Goal: Obtain resource: Obtain resource

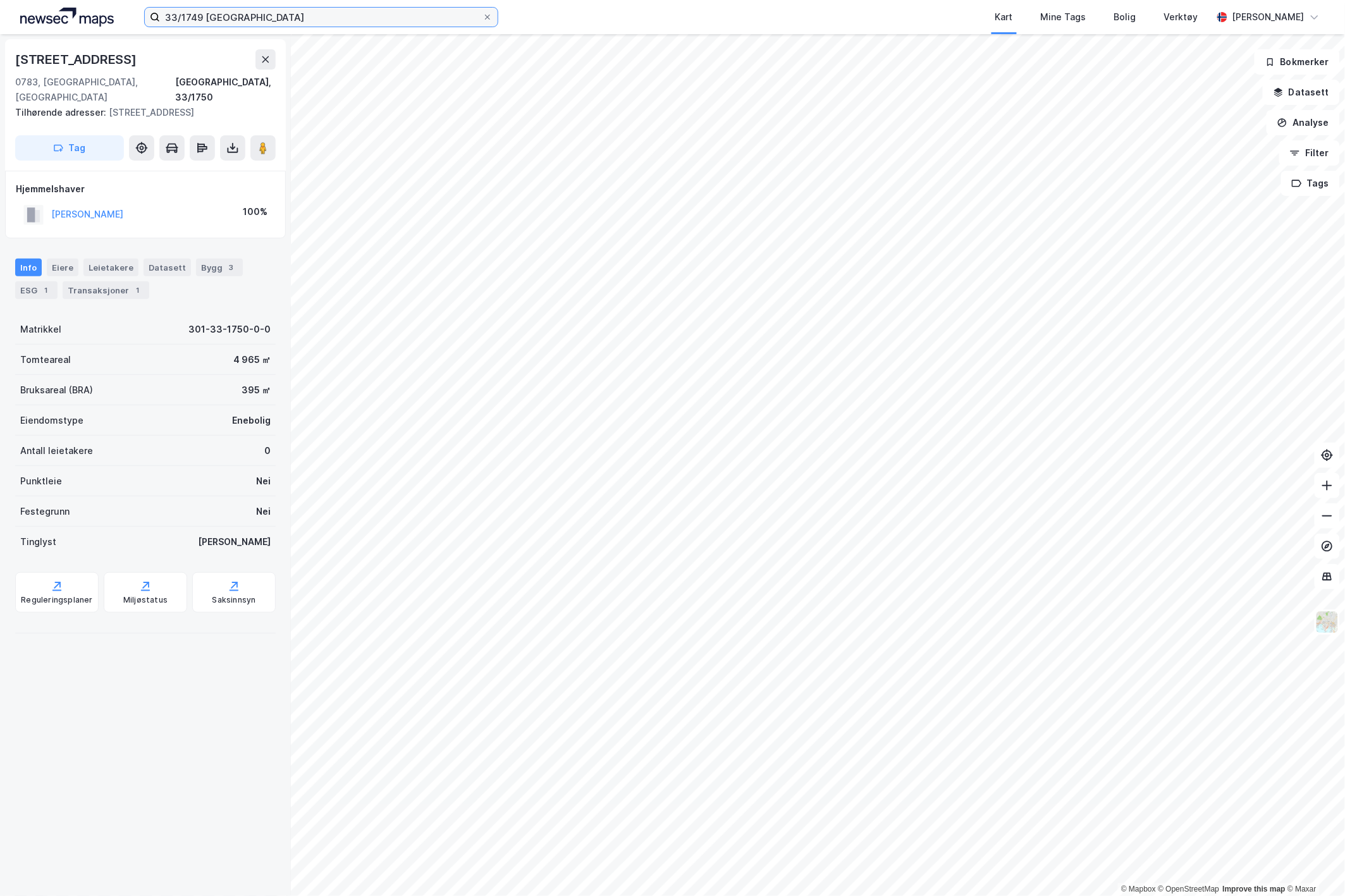
click at [195, 15] on input "33/1749 [GEOGRAPHIC_DATA]" at bounding box center [322, 17] width 323 height 19
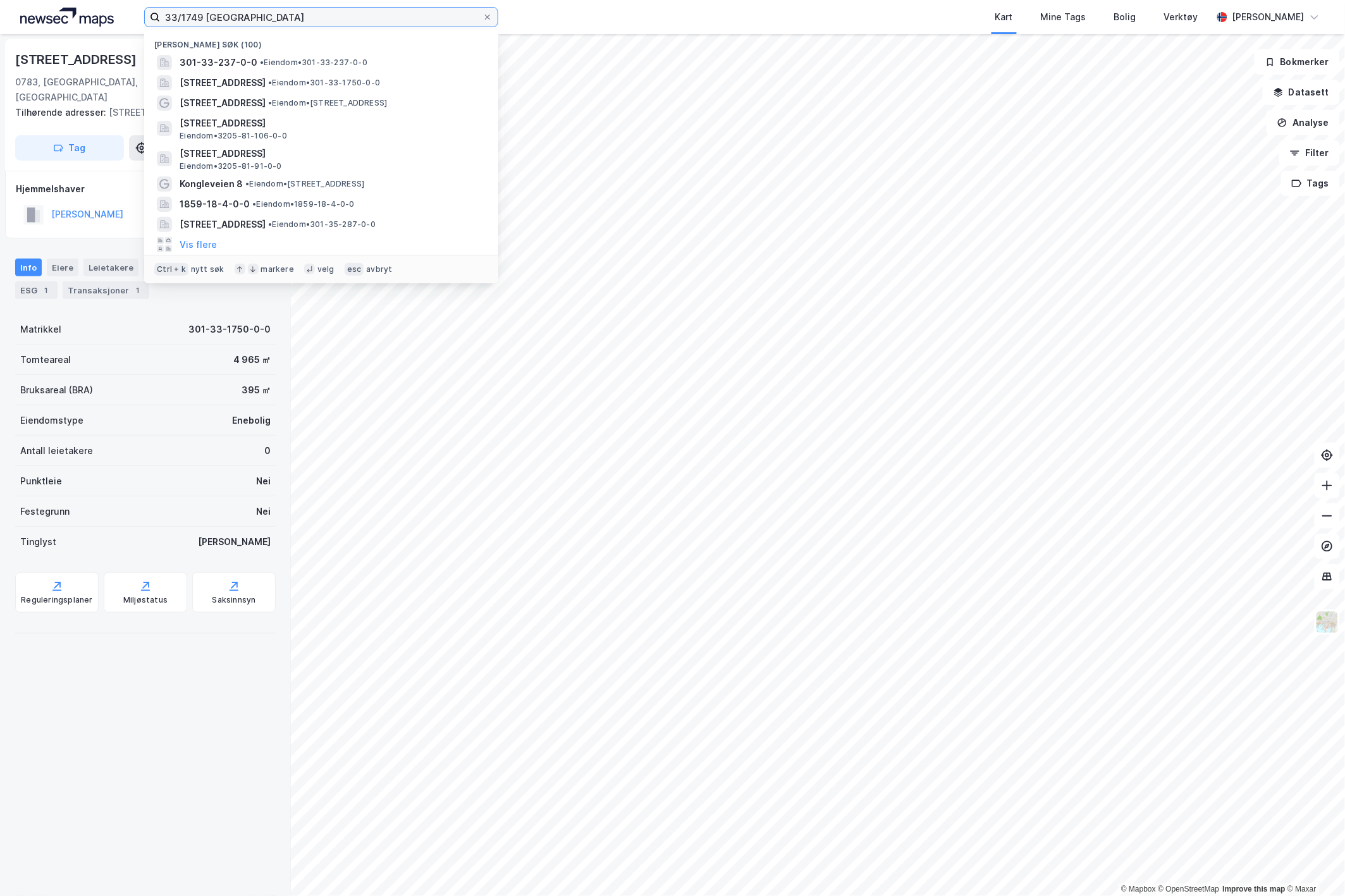
click at [195, 15] on input "33/1749 [GEOGRAPHIC_DATA]" at bounding box center [322, 17] width 323 height 19
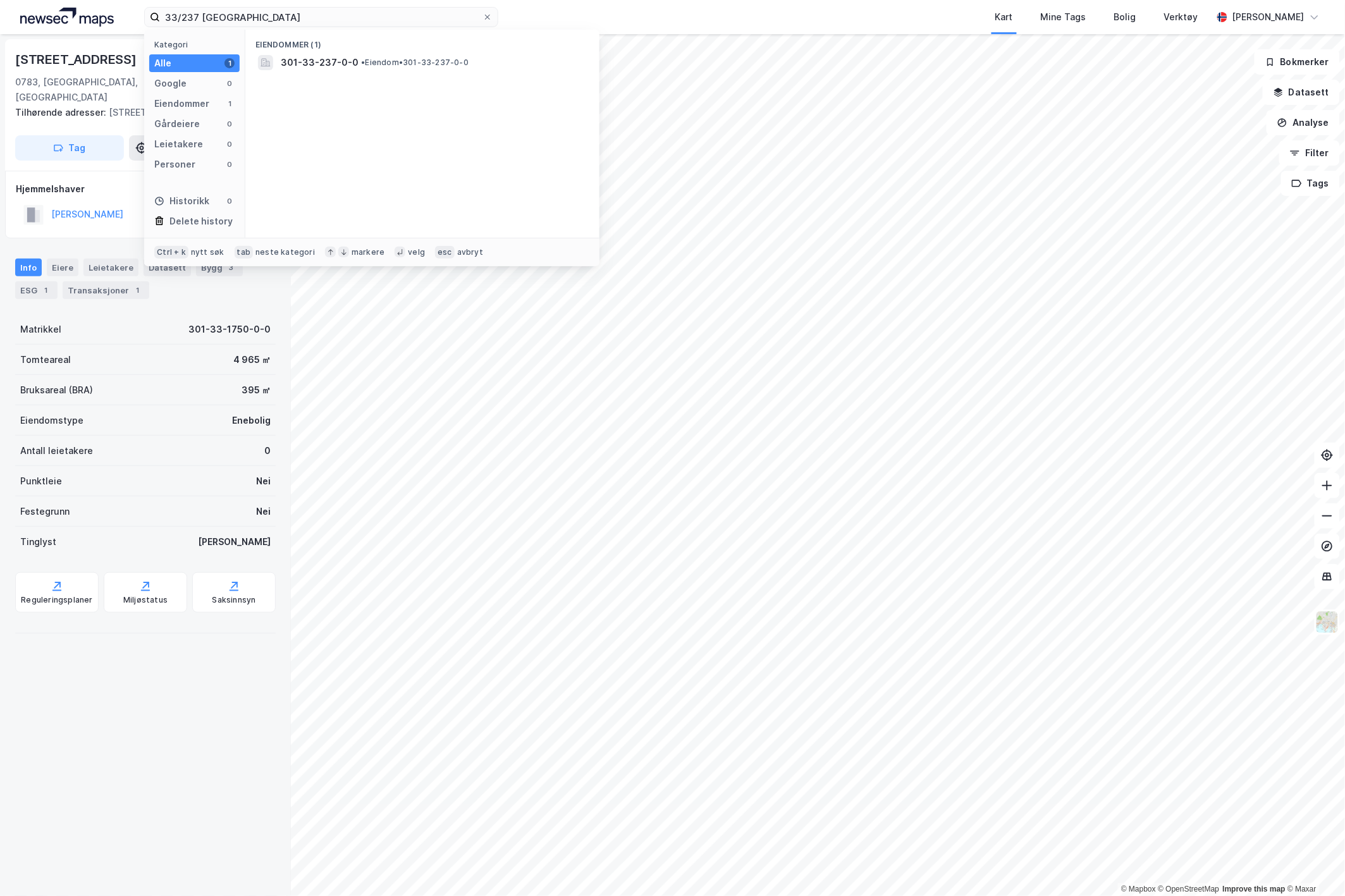
click at [338, 68] on span "301-33-237-0-0" at bounding box center [320, 62] width 78 height 15
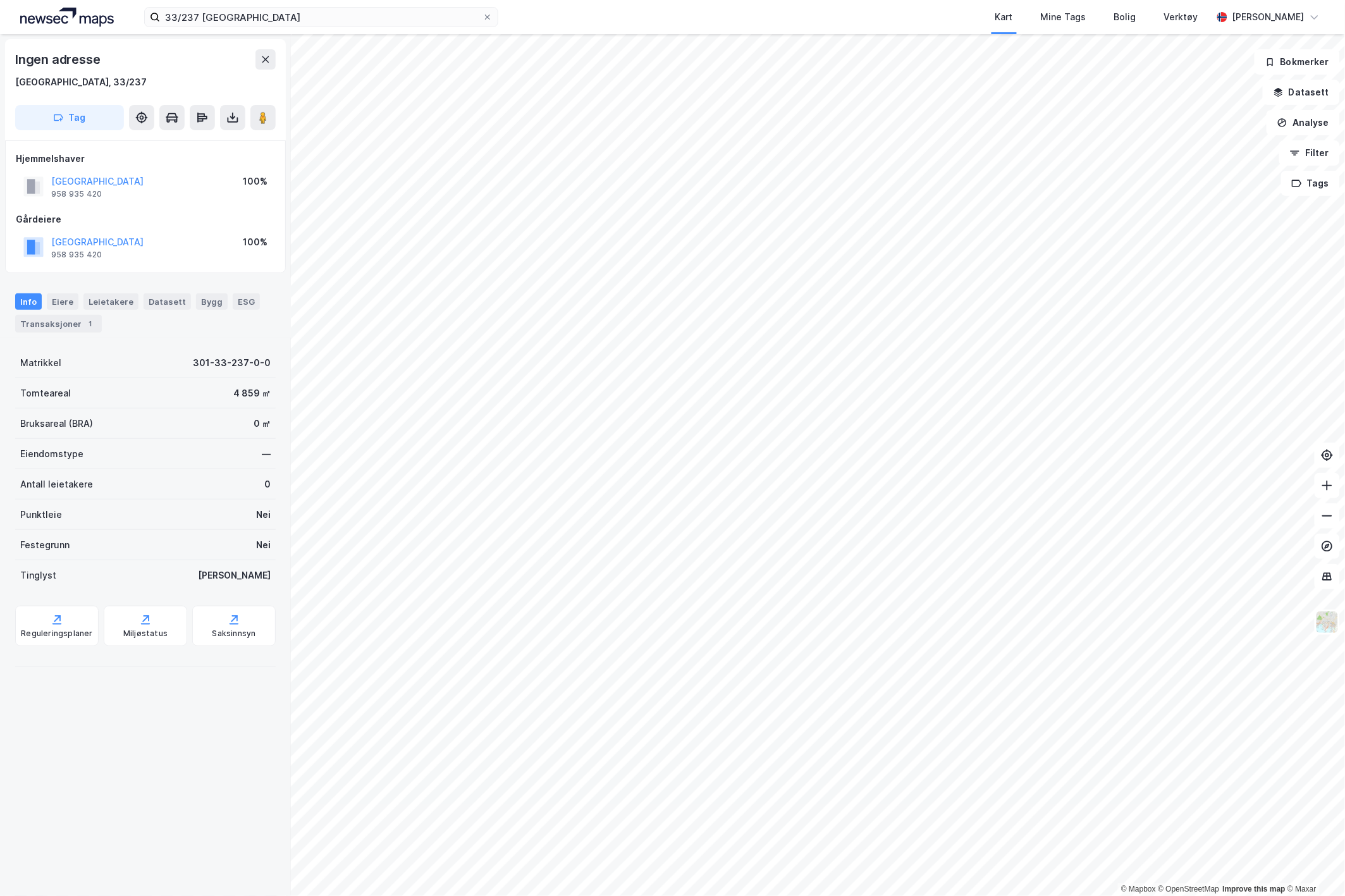
click at [237, 117] on icon at bounding box center [233, 119] width 11 height 5
click at [205, 139] on div "Last ned grunnbok" at bounding box center [170, 143] width 74 height 10
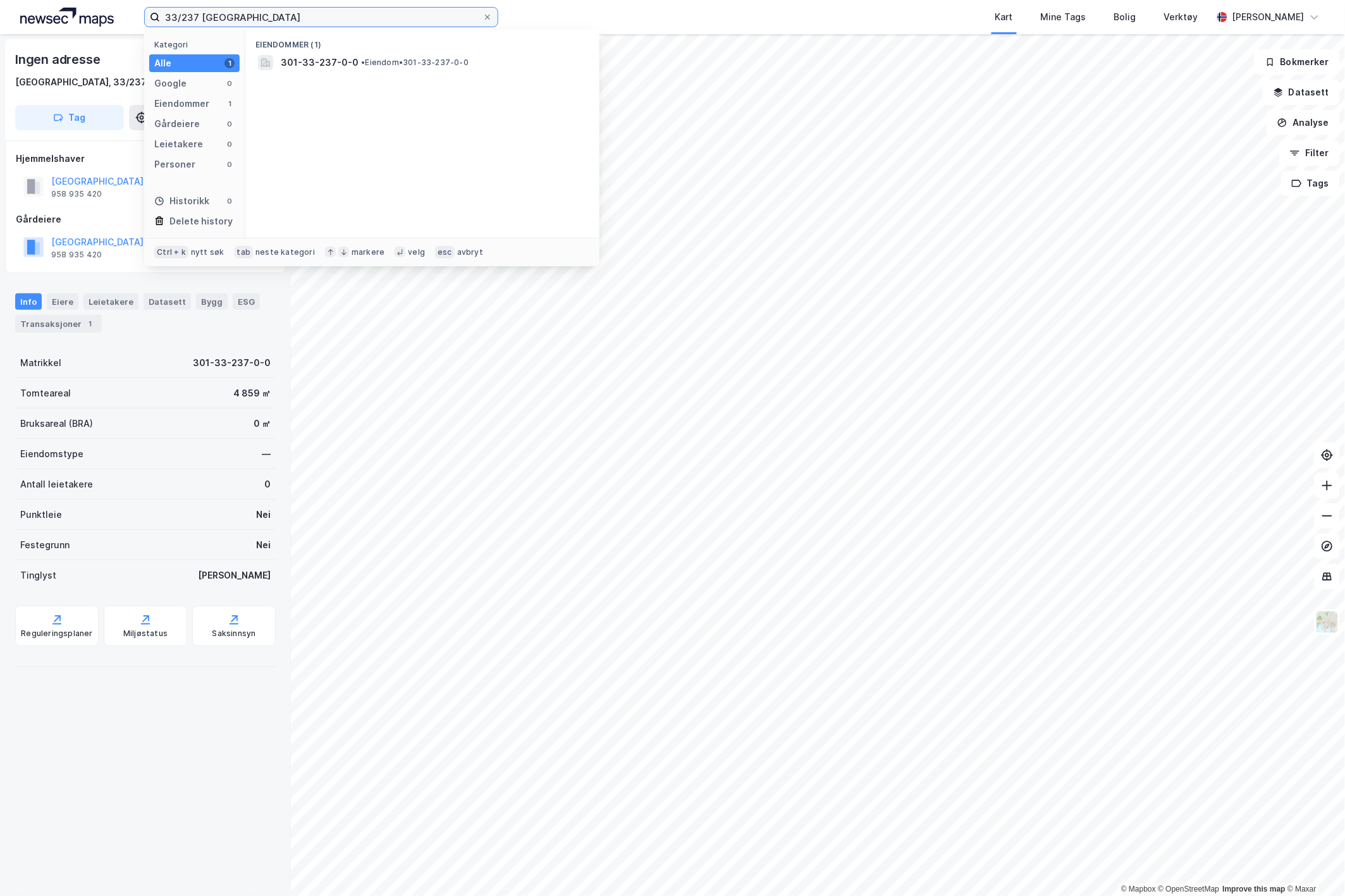
click at [199, 15] on input "33/237 [GEOGRAPHIC_DATA]" at bounding box center [322, 17] width 323 height 19
type input "33/238 [GEOGRAPHIC_DATA]"
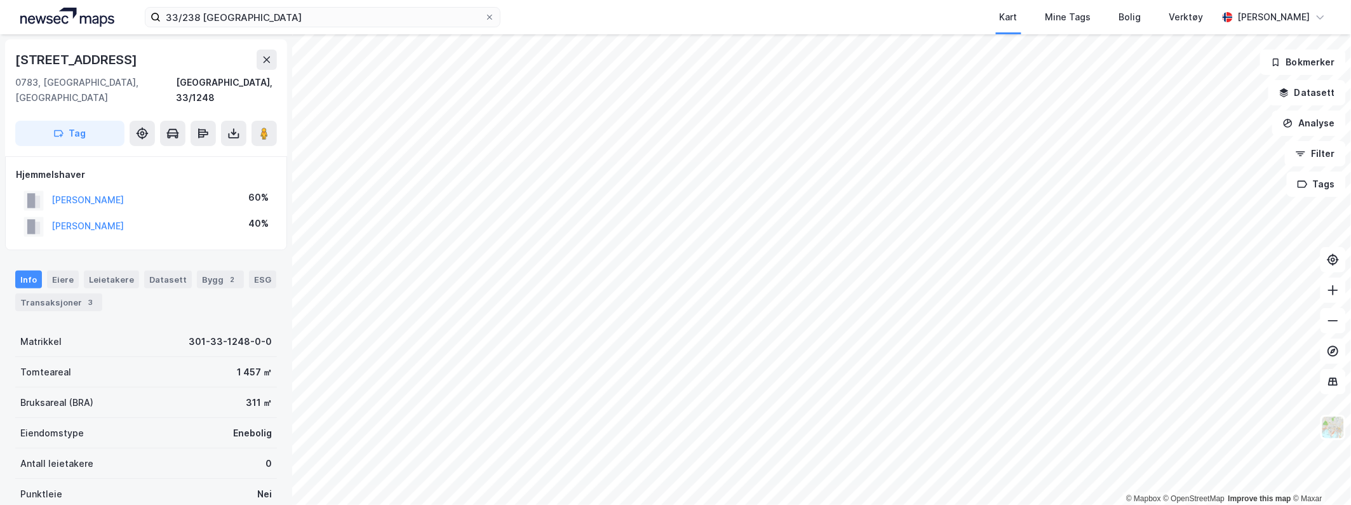
scroll to position [121, 0]
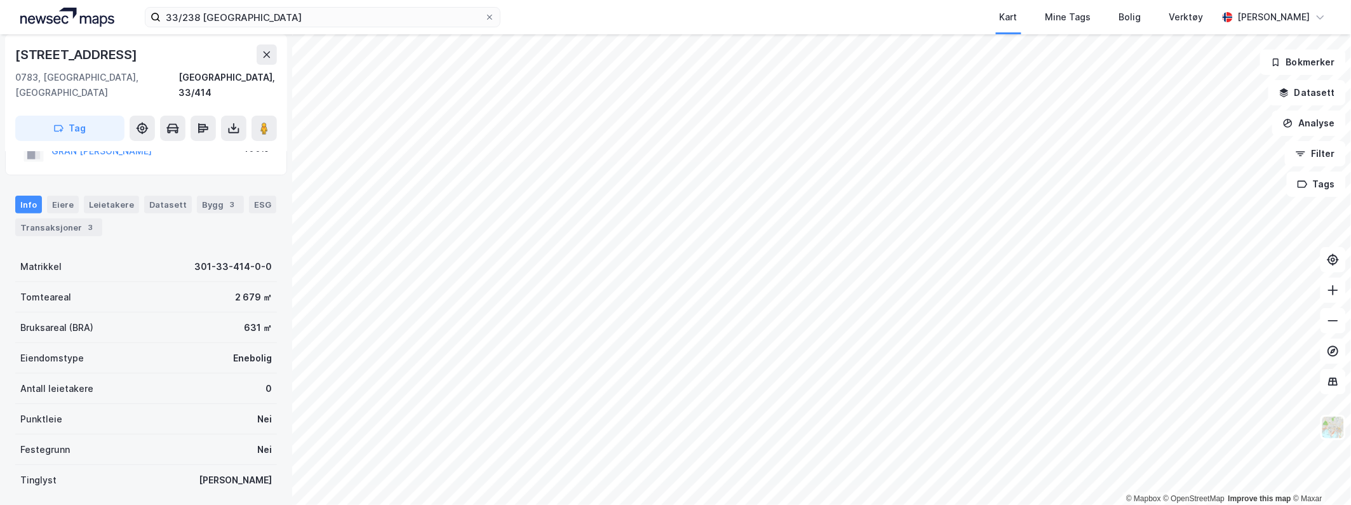
scroll to position [71, 0]
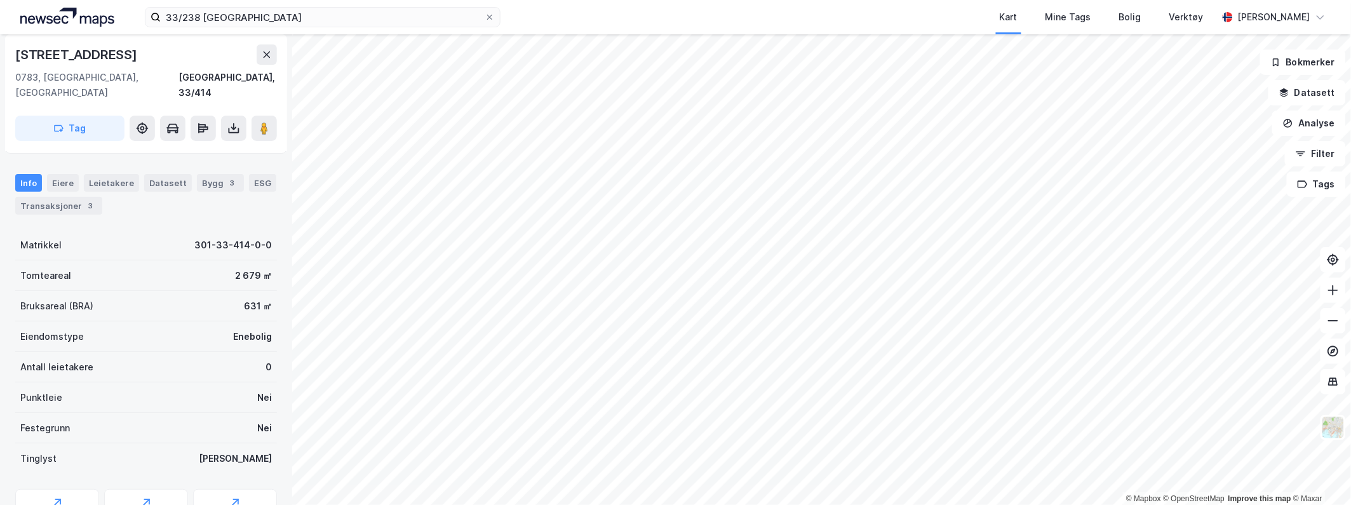
click at [229, 128] on icon at bounding box center [234, 130] width 11 height 5
click at [208, 149] on div "Last ned grunnbok" at bounding box center [171, 154] width 74 height 10
